Goal: Information Seeking & Learning: Learn about a topic

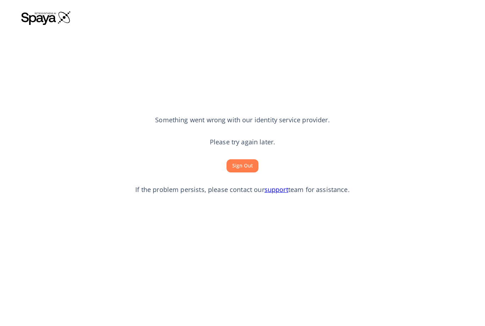
click at [246, 172] on button "Sign Out" at bounding box center [243, 165] width 32 height 13
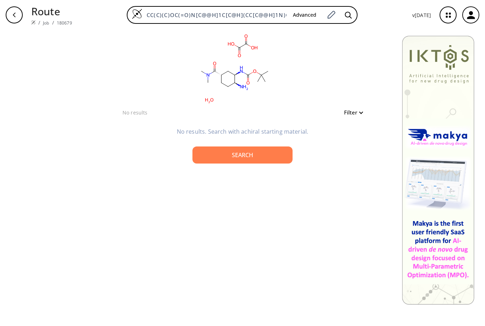
click at [361, 113] on button "Filter" at bounding box center [351, 112] width 23 height 5
click at [364, 90] on div at bounding box center [242, 163] width 485 height 326
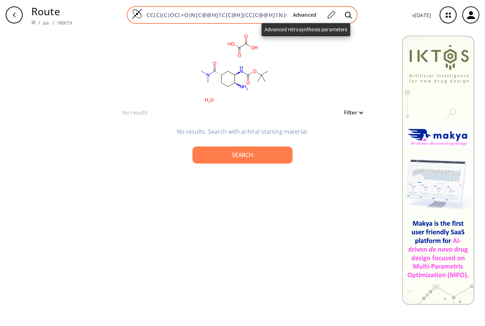
click at [304, 15] on button "Advanced" at bounding box center [304, 15] width 35 height 13
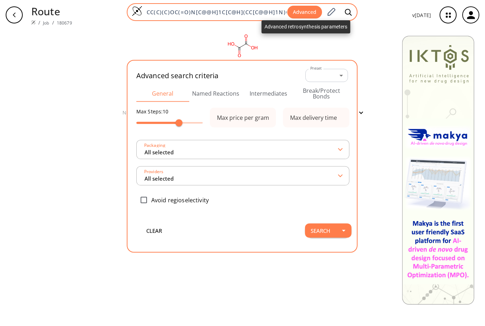
type input "All selected"
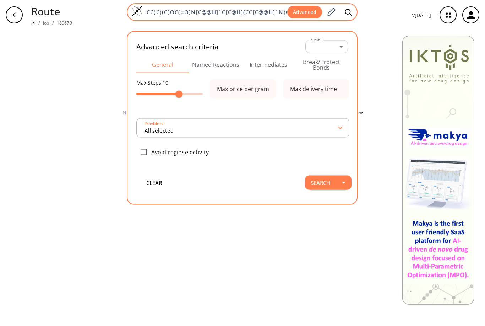
type input "All selected"
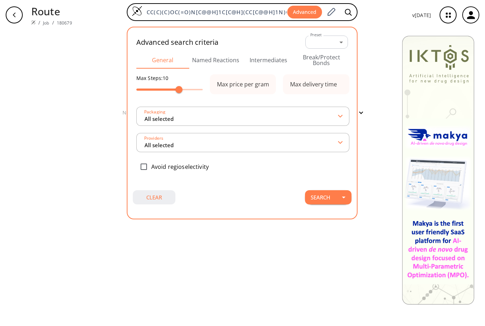
click at [157, 199] on button "clear" at bounding box center [154, 197] width 43 height 14
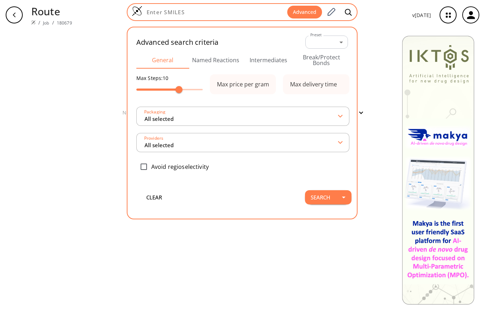
click at [216, 16] on div "Advanced" at bounding box center [242, 12] width 231 height 18
paste input "CC(C)(C)OC(=O)N[C@@H]1C[C@H](CC[C@@H]1N)C(=O)N(C)C"
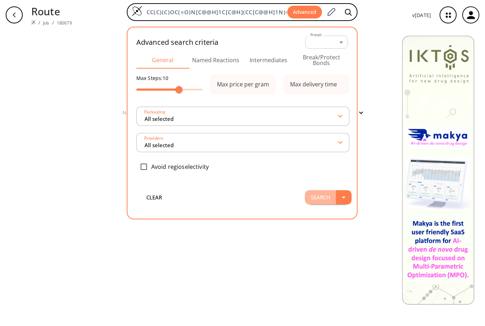
type input "CC(C)(C)OC(=O)N[C@@H]1C[C@H](CC[C@@H]1N)C(=O)N(C)C"
click at [320, 199] on button "Search" at bounding box center [320, 197] width 31 height 14
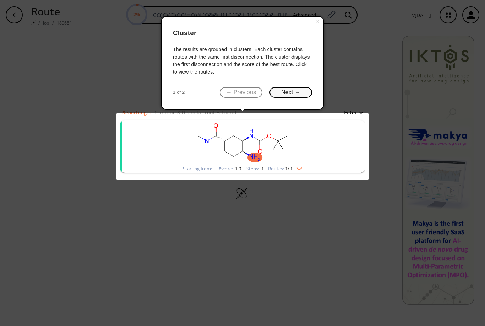
click at [297, 92] on button "Next →" at bounding box center [291, 92] width 43 height 11
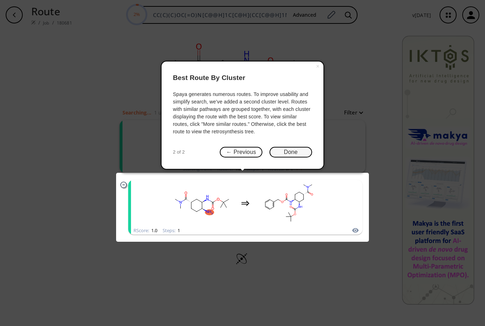
click at [290, 152] on button "Done" at bounding box center [291, 152] width 43 height 11
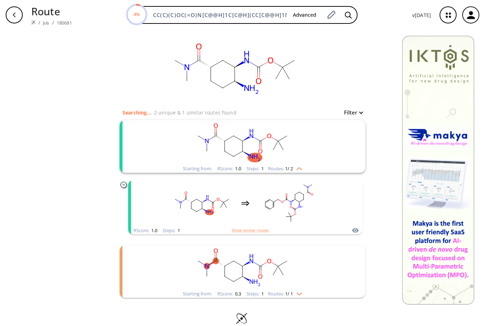
click at [122, 184] on icon "clusters" at bounding box center [123, 184] width 6 height 6
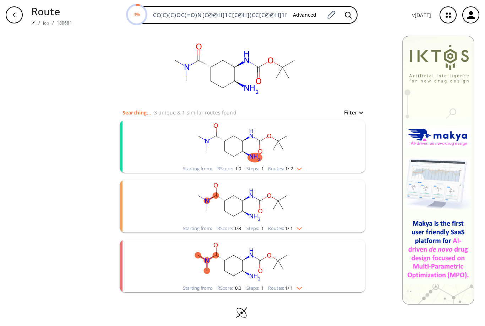
click at [154, 142] on rect "clusters" at bounding box center [242, 142] width 185 height 44
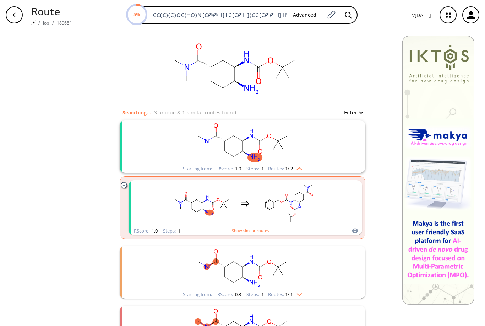
click at [174, 269] on rect "clusters" at bounding box center [242, 268] width 185 height 44
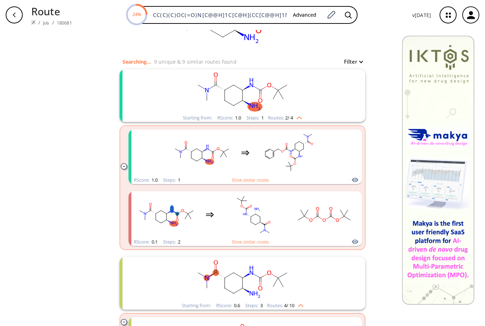
scroll to position [52, 0]
click at [178, 93] on rect "clusters" at bounding box center [242, 90] width 185 height 44
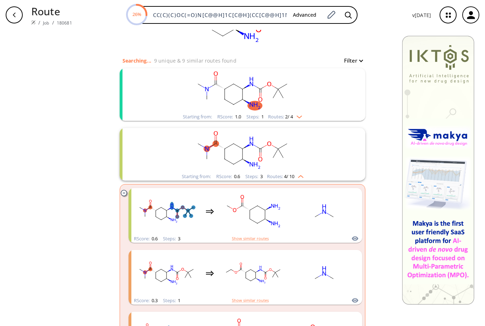
click at [153, 151] on rect "clusters" at bounding box center [242, 150] width 185 height 44
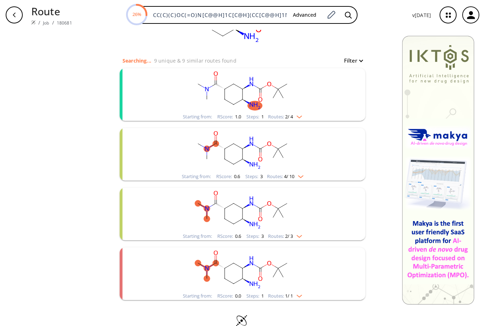
click at [153, 151] on rect "clusters" at bounding box center [242, 150] width 185 height 44
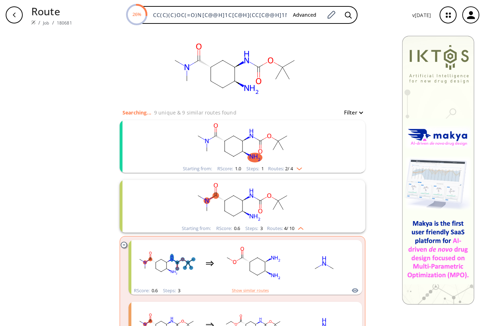
scroll to position [0, 0]
click at [302, 169] on img "clusters" at bounding box center [297, 167] width 9 height 6
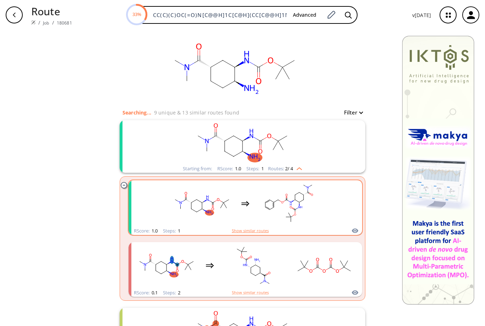
click at [252, 232] on button "Show similar routes" at bounding box center [250, 230] width 37 height 6
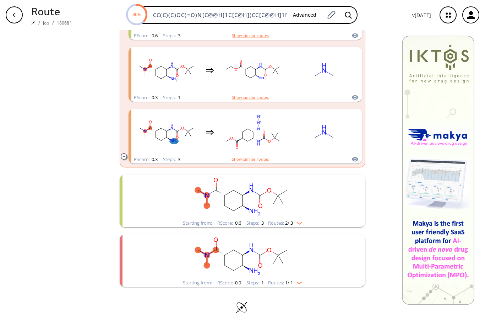
scroll to position [510, 0]
click at [302, 221] on img "clusters" at bounding box center [297, 222] width 9 height 6
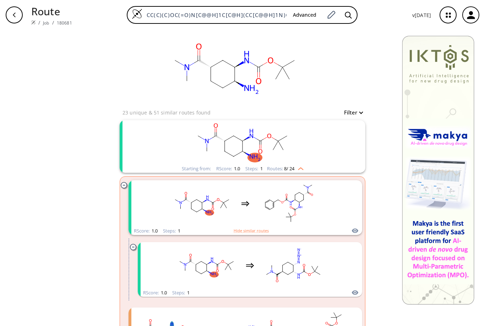
scroll to position [0, 0]
click at [362, 112] on button "Filter" at bounding box center [351, 112] width 23 height 5
type input "8"
drag, startPoint x: 376, startPoint y: 142, endPoint x: 352, endPoint y: 143, distance: 23.8
click at [352, 143] on span "8" at bounding box center [351, 142] width 7 height 7
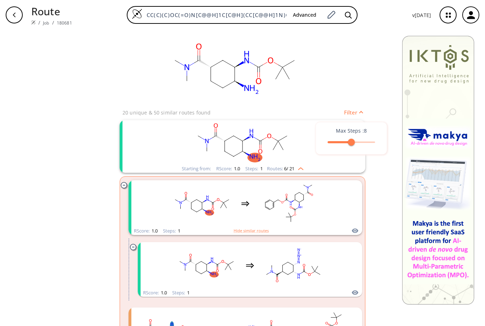
click at [372, 93] on div at bounding box center [242, 163] width 485 height 326
click at [360, 114] on button "Filter" at bounding box center [351, 112] width 23 height 5
click at [366, 103] on div at bounding box center [242, 163] width 485 height 326
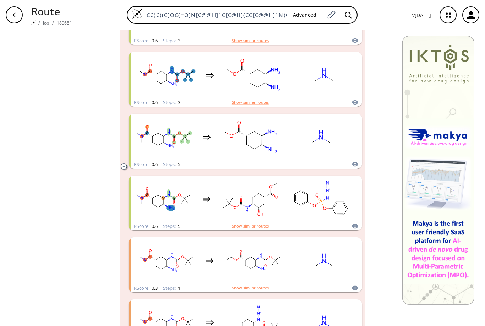
scroll to position [1063, 0]
